Goal: Task Accomplishment & Management: Use online tool/utility

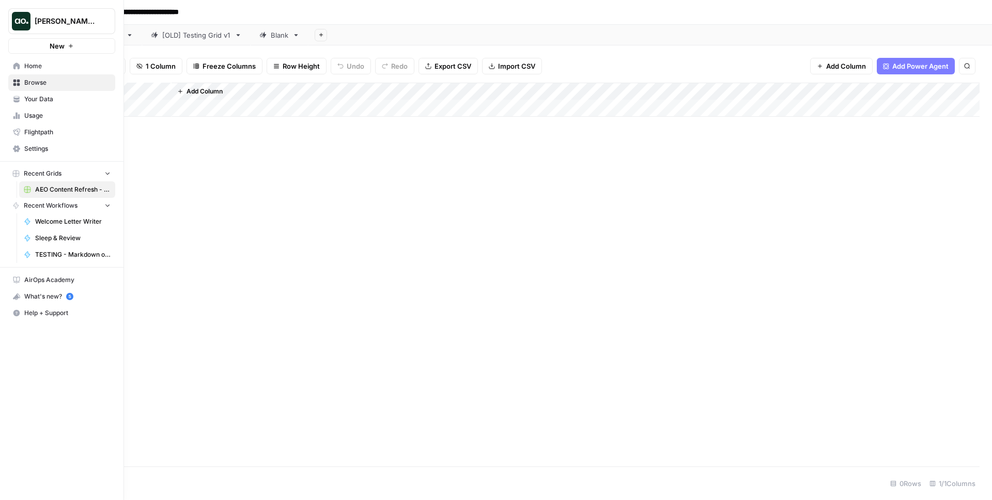
click at [19, 21] on img "Workspace: Justina testing" at bounding box center [21, 21] width 19 height 19
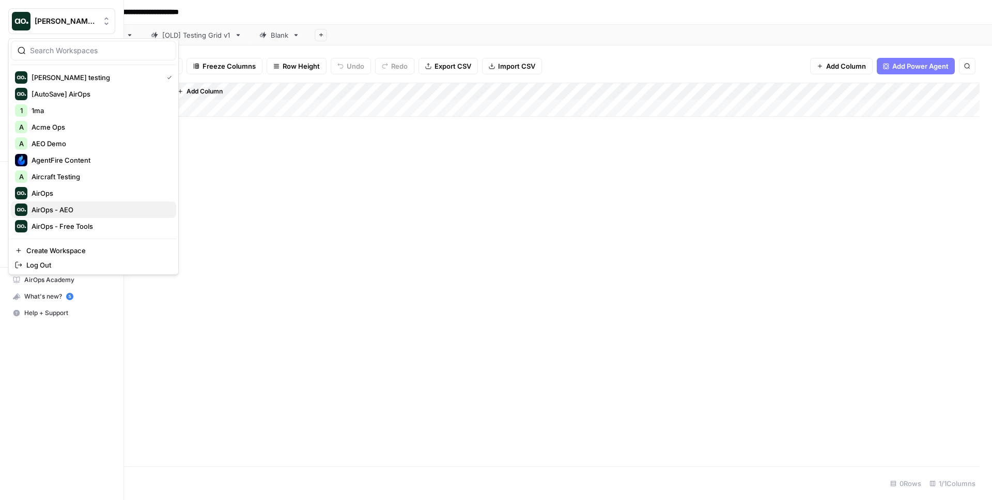
click at [76, 213] on span "AirOps - AEO" at bounding box center [100, 210] width 136 height 10
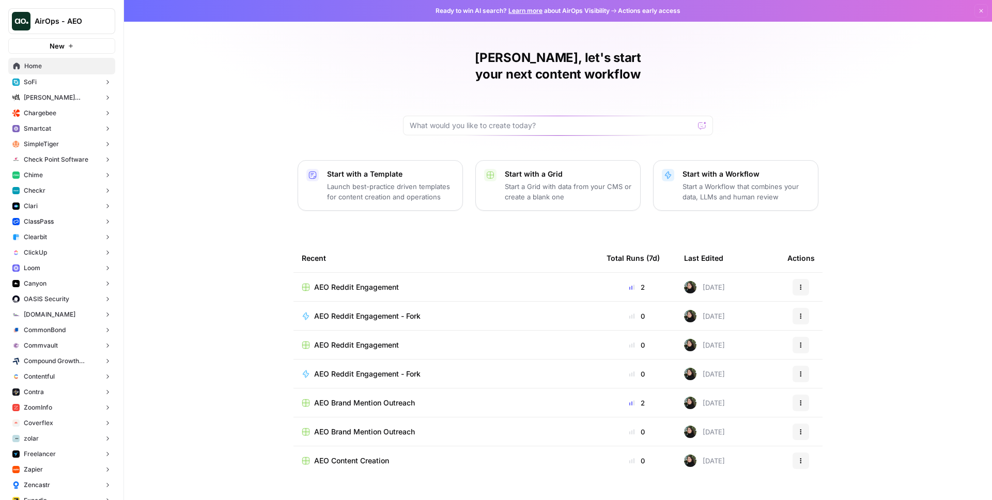
click at [67, 192] on button "Checkr" at bounding box center [61, 191] width 107 height 16
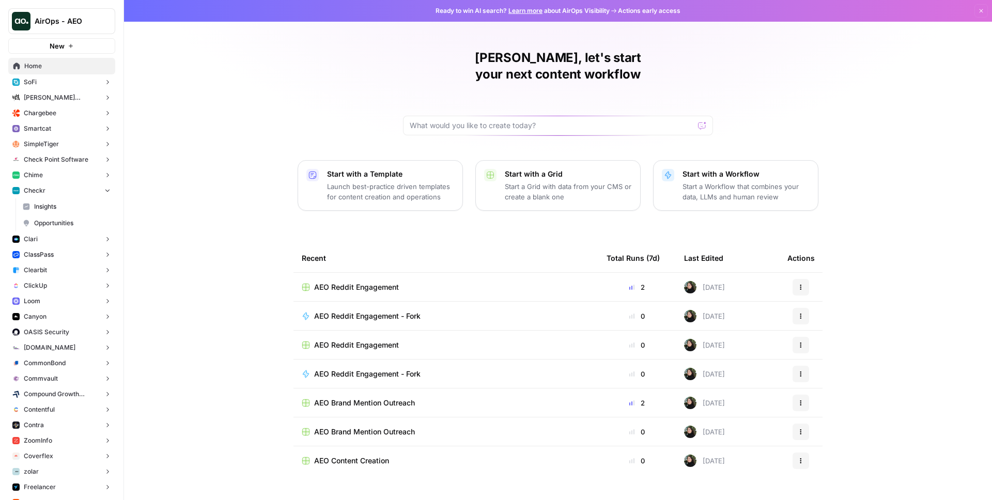
click at [68, 223] on span "Opportunities" at bounding box center [72, 223] width 76 height 9
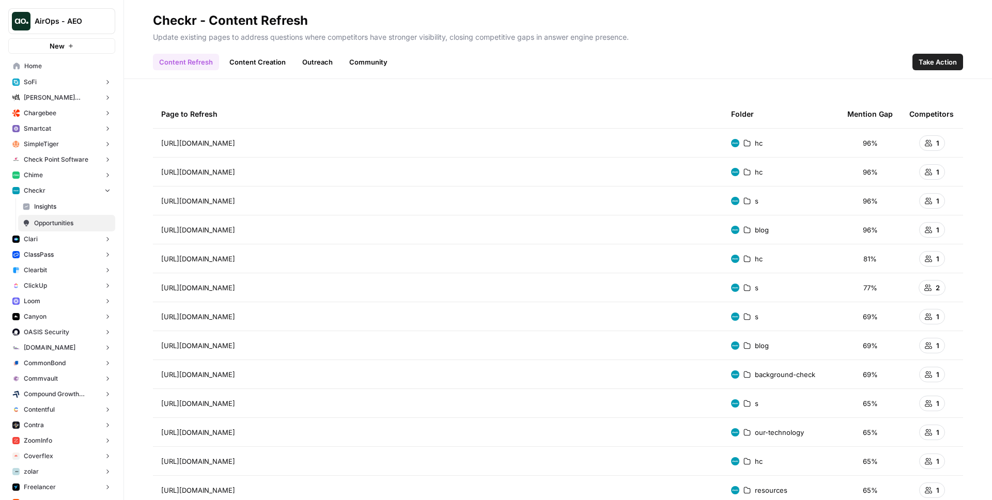
click at [923, 58] on span "Take Action" at bounding box center [938, 62] width 38 height 10
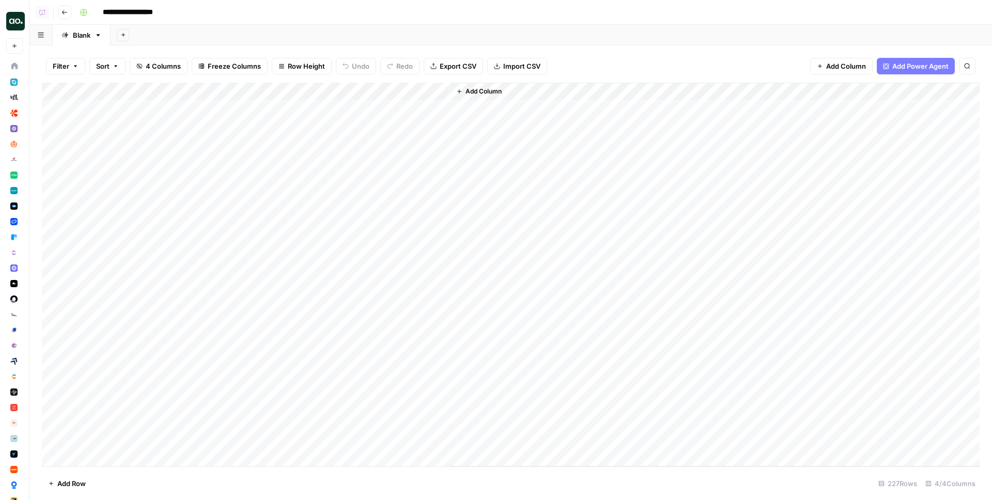
click at [198, 108] on div "Add Column" at bounding box center [511, 275] width 938 height 384
click at [227, 132] on div "Add Column" at bounding box center [511, 275] width 938 height 384
click at [229, 166] on div "Add Column" at bounding box center [511, 275] width 938 height 384
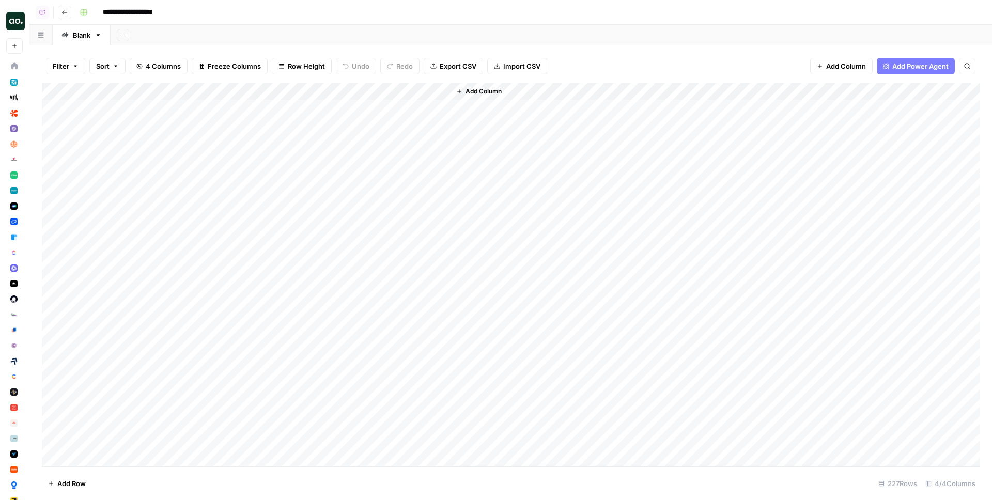
click at [229, 166] on div "Add Column" at bounding box center [511, 275] width 938 height 384
drag, startPoint x: 263, startPoint y: 87, endPoint x: 527, endPoint y: 86, distance: 264.1
click at [528, 86] on div "Add Column" at bounding box center [511, 275] width 938 height 384
click at [604, 93] on div "Add Column" at bounding box center [511, 275] width 938 height 384
click at [571, 48] on div "Filter Sort 4 Columns Freeze Columns Row Height Undo Redo Export CSV Import CSV…" at bounding box center [510, 272] width 963 height 455
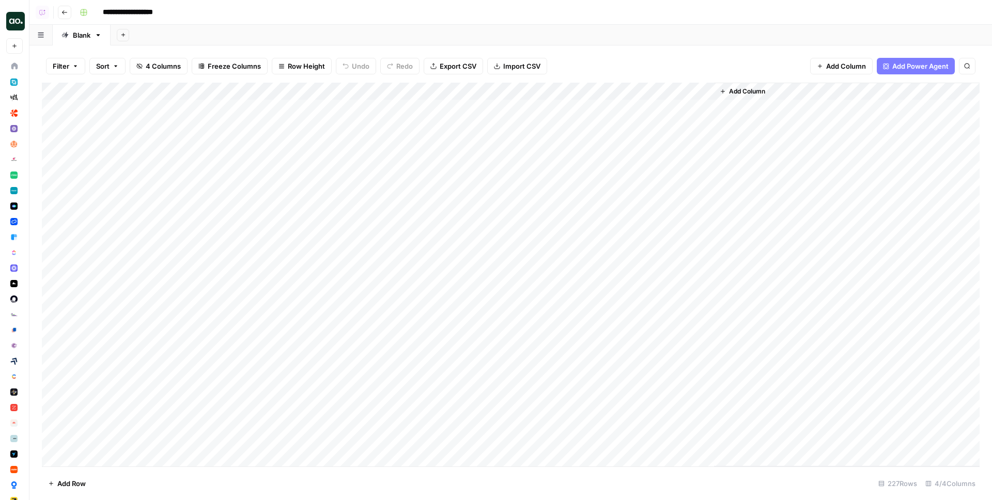
drag, startPoint x: 370, startPoint y: 109, endPoint x: 378, endPoint y: 209, distance: 101.1
click at [379, 211] on div "Add Column" at bounding box center [511, 275] width 938 height 384
click at [300, 170] on div "Add Column" at bounding box center [511, 275] width 938 height 384
click at [287, 160] on div "Add Column" at bounding box center [511, 275] width 938 height 384
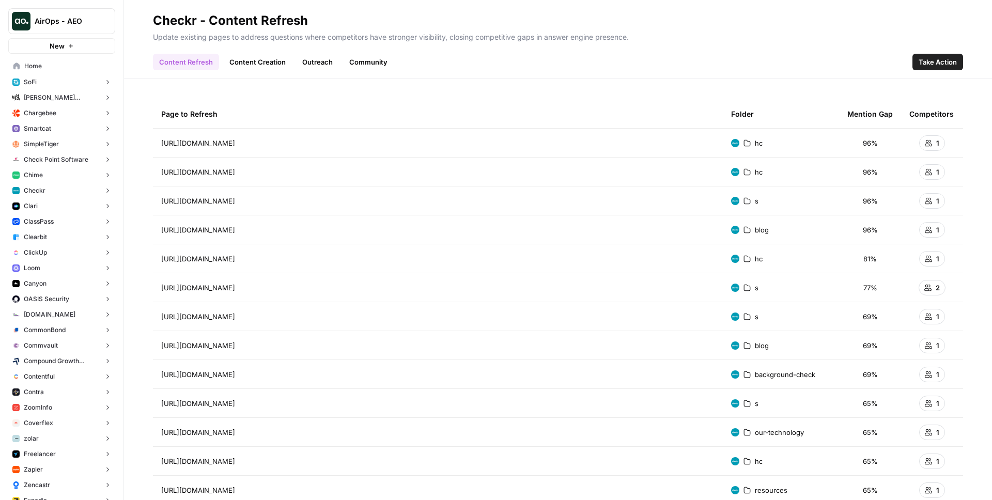
drag, startPoint x: 169, startPoint y: 105, endPoint x: 463, endPoint y: 376, distance: 399.1
click at [547, 98] on div "Page to Refresh Folder Mention Gap Competitors [URL][DOMAIN_NAME] Go to page hc…" at bounding box center [558, 289] width 868 height 421
click at [251, 60] on link "Content Creation" at bounding box center [257, 62] width 69 height 17
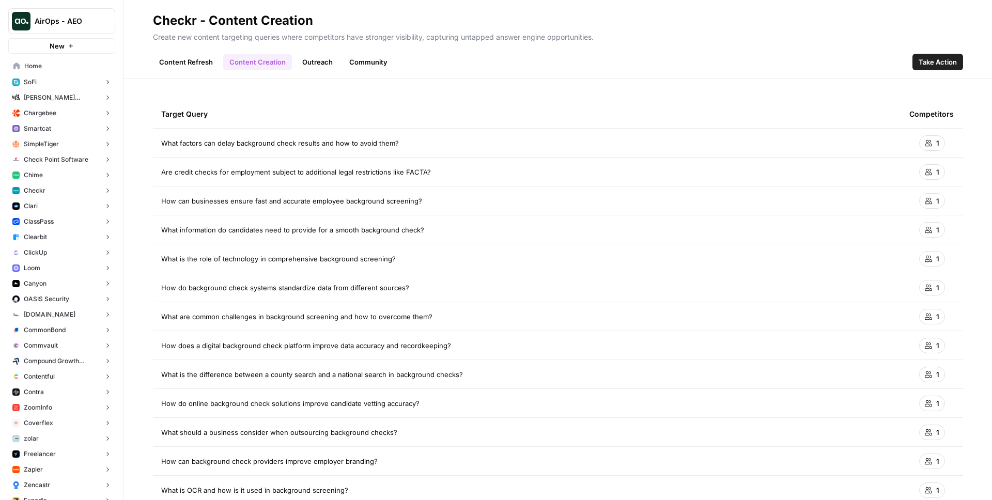
click at [325, 61] on link "Outreach" at bounding box center [317, 62] width 43 height 17
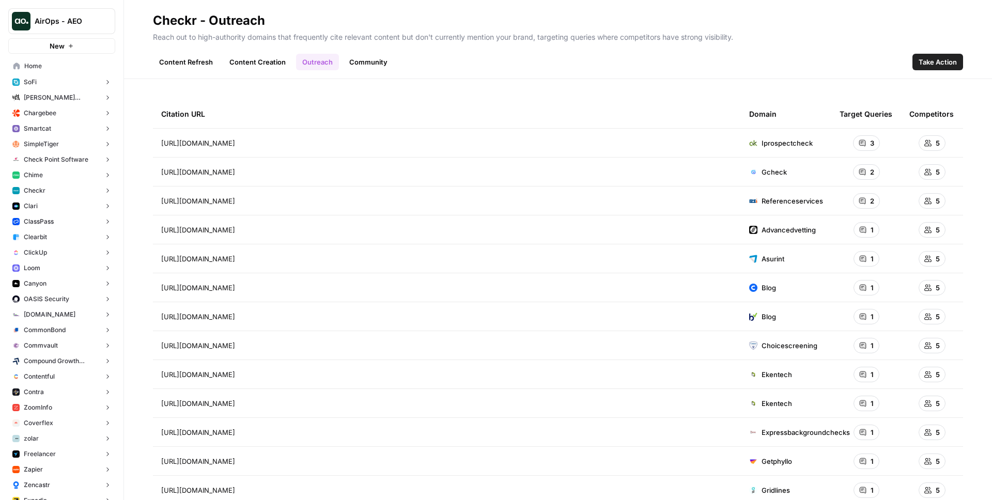
click at [357, 64] on link "Community" at bounding box center [368, 62] width 51 height 17
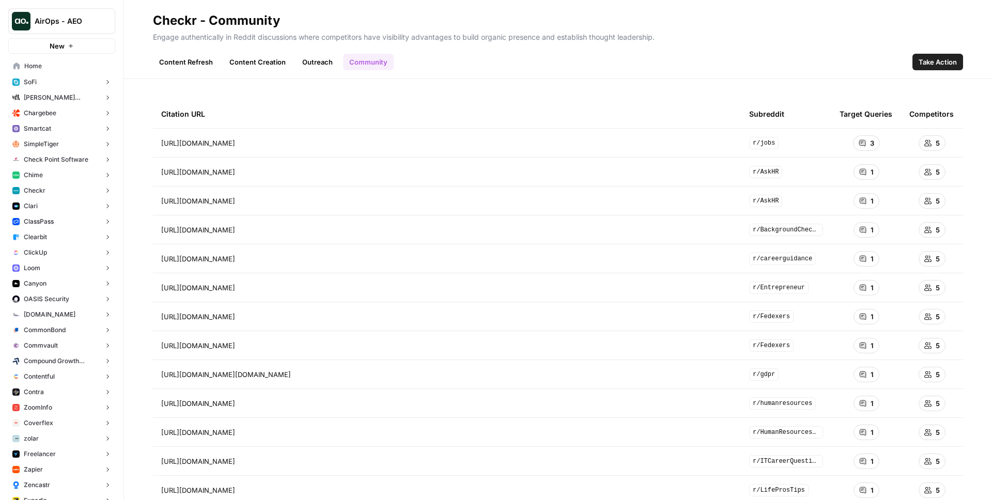
click at [189, 62] on link "Content Refresh" at bounding box center [186, 62] width 66 height 17
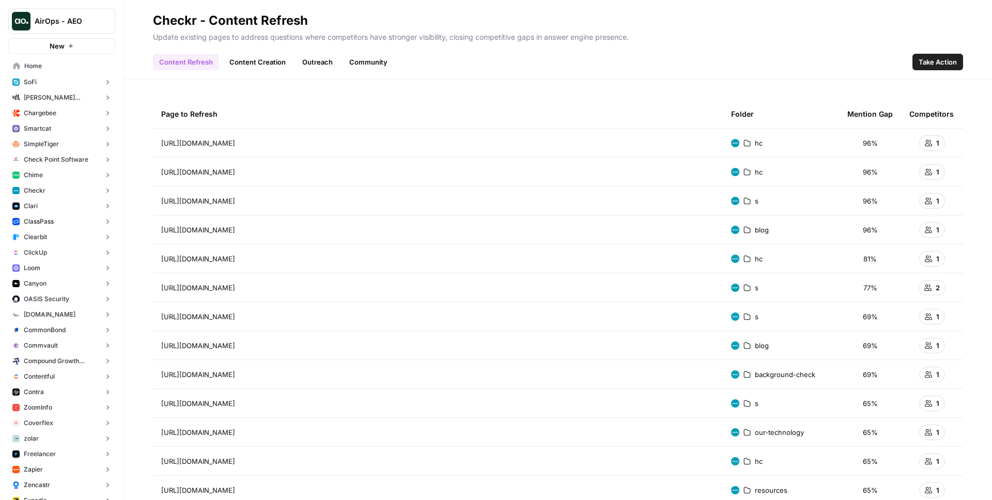
click at [928, 66] on span "Take Action" at bounding box center [938, 62] width 38 height 10
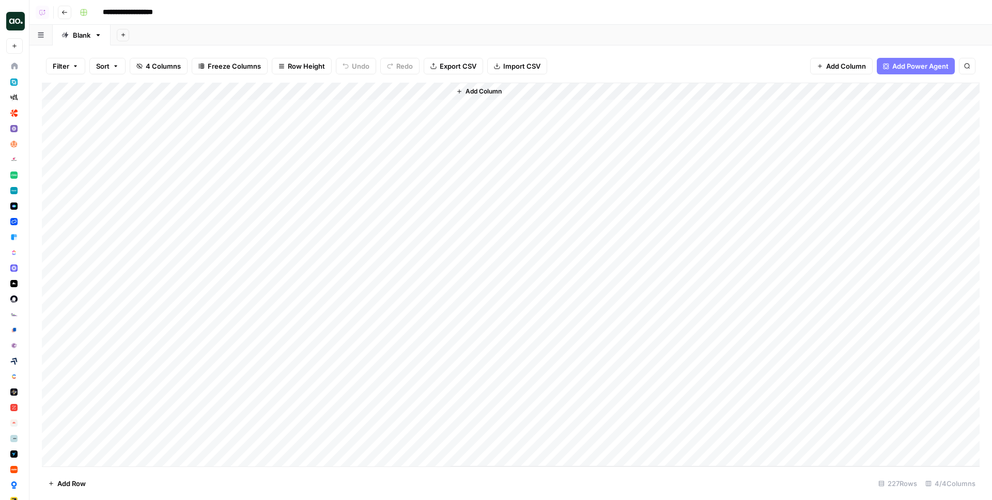
click at [333, 91] on div "Add Column" at bounding box center [511, 275] width 938 height 384
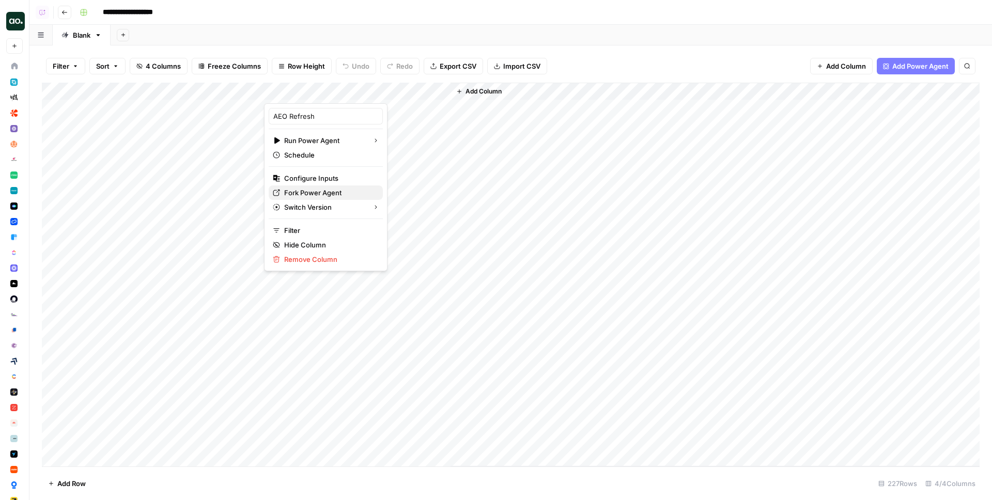
click at [312, 191] on span "Fork Power Agent" at bounding box center [329, 193] width 90 height 10
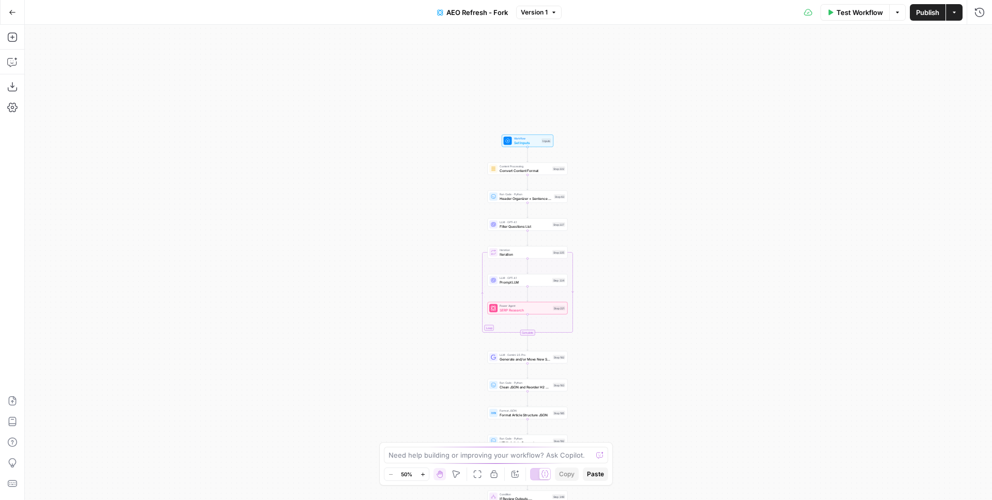
drag, startPoint x: 597, startPoint y: 133, endPoint x: 617, endPoint y: 234, distance: 103.2
click at [617, 234] on div "true false Workflow Set Inputs Inputs Content Processing Convert Content Format…" at bounding box center [509, 263] width 968 height 476
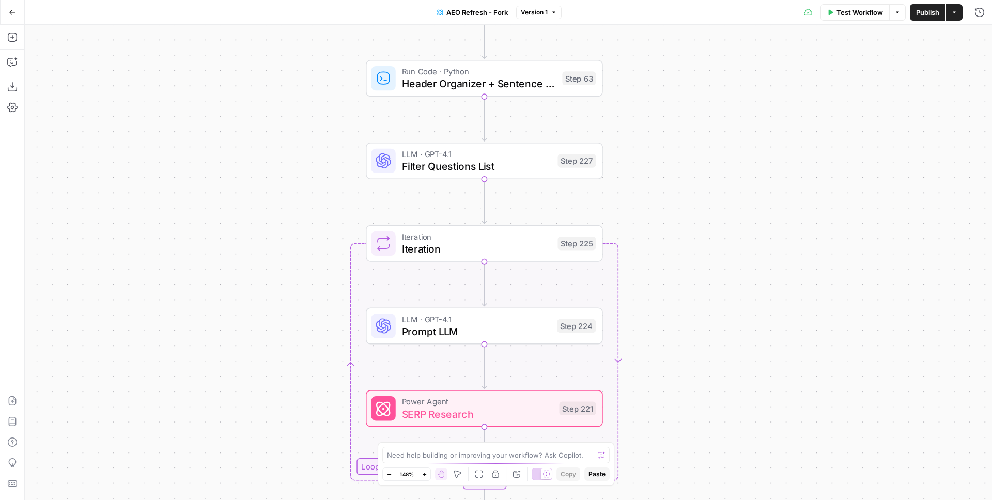
drag, startPoint x: 624, startPoint y: 182, endPoint x: 661, endPoint y: 85, distance: 104.5
click at [661, 85] on div "true false Workflow Set Inputs Inputs Content Processing Convert Content Format…" at bounding box center [509, 263] width 968 height 476
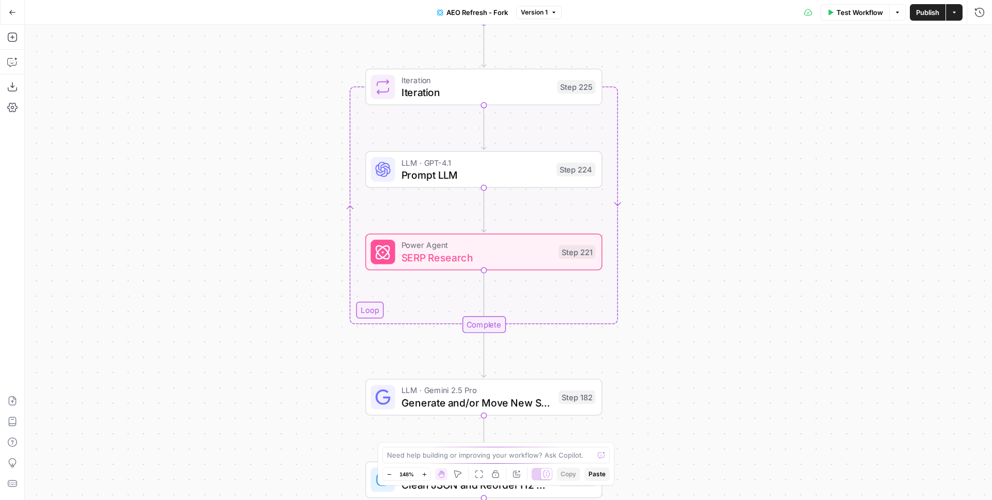
drag, startPoint x: 686, startPoint y: 221, endPoint x: 688, endPoint y: 73, distance: 148.4
click at [688, 73] on div "true false Workflow Set Inputs Inputs Content Processing Convert Content Format…" at bounding box center [509, 263] width 968 height 476
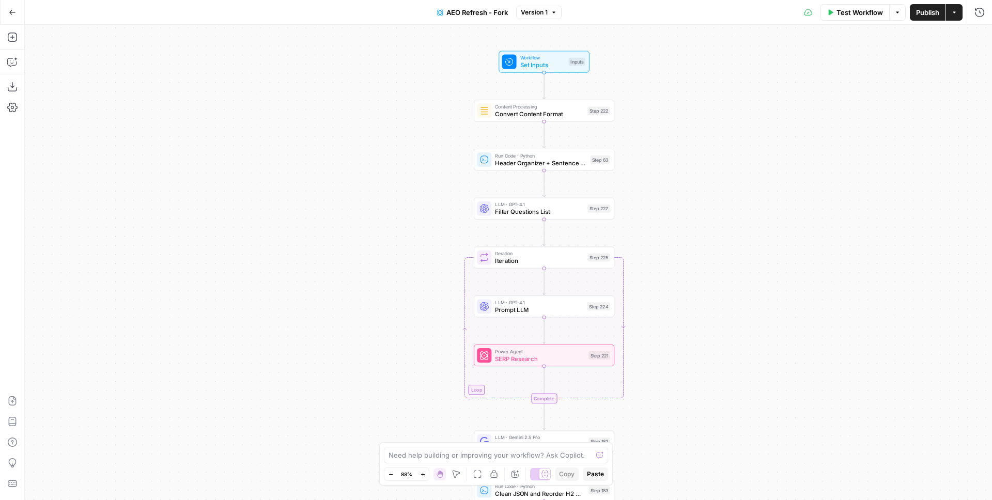
drag, startPoint x: 738, startPoint y: 204, endPoint x: 694, endPoint y: 326, distance: 129.5
click at [694, 326] on div "true false Workflow Set Inputs Inputs Content Processing Convert Content Format…" at bounding box center [509, 263] width 968 height 476
click at [527, 209] on span "Filter Questions List" at bounding box center [539, 210] width 89 height 9
